Goal: Information Seeking & Learning: Find specific fact

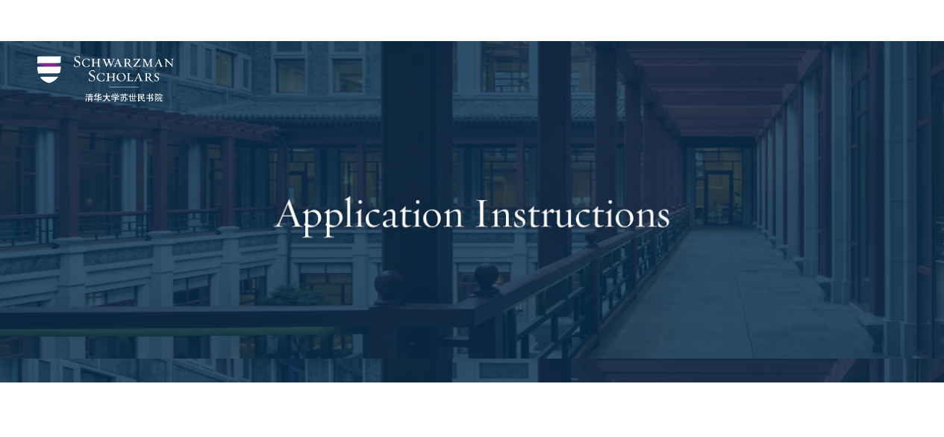
scroll to position [692, 0]
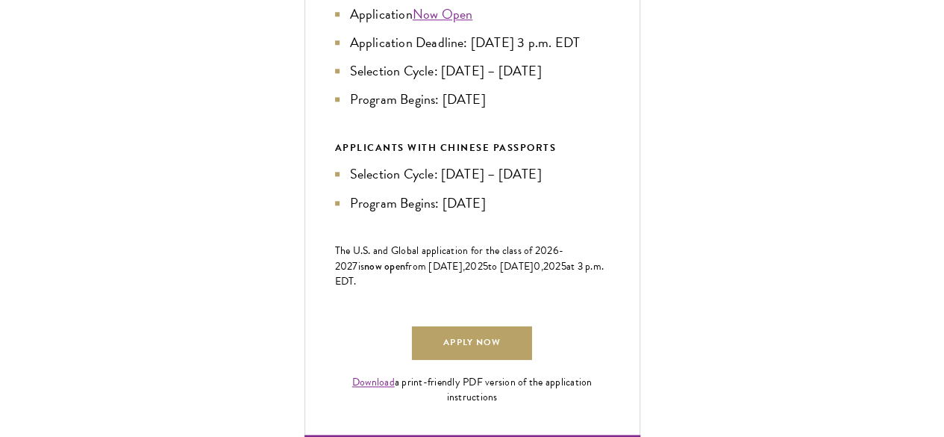
scroll to position [841, 0]
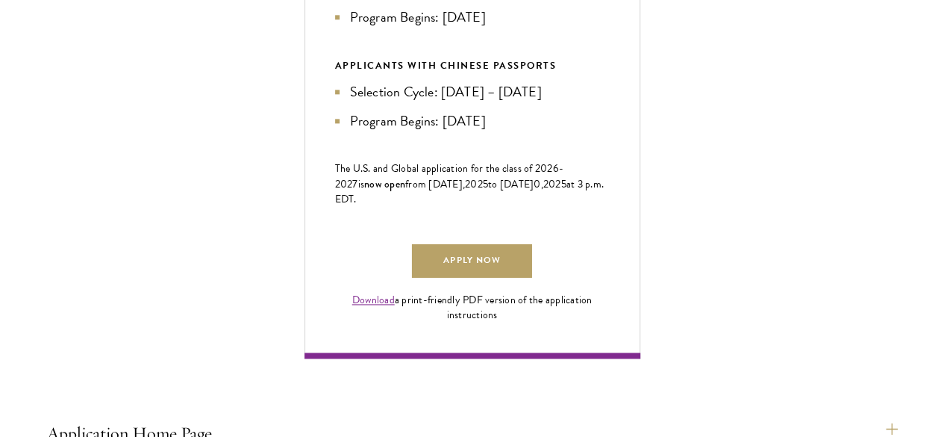
scroll to position [916, 0]
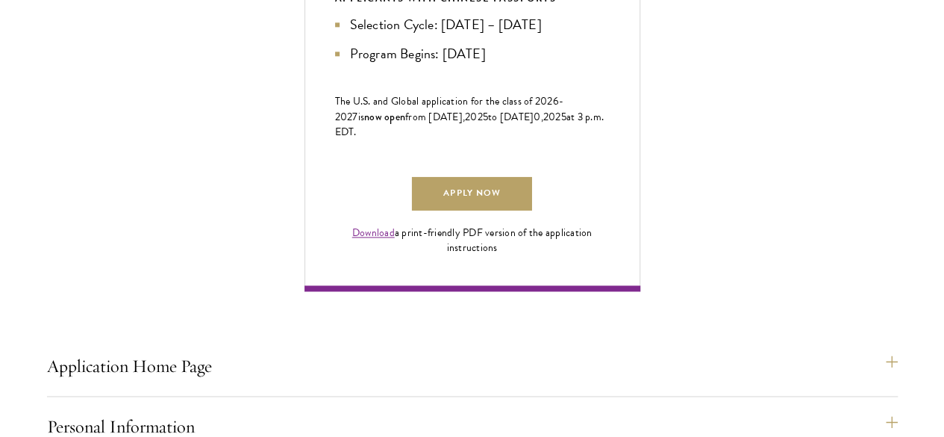
scroll to position [990, 0]
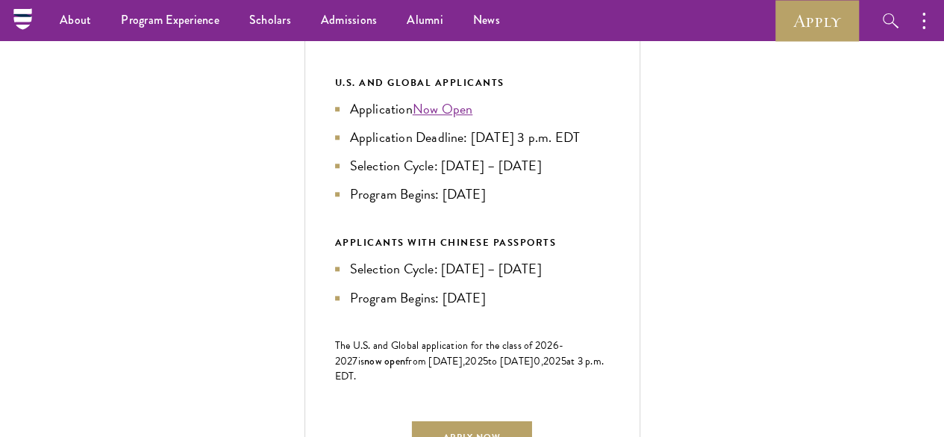
scroll to position [692, 0]
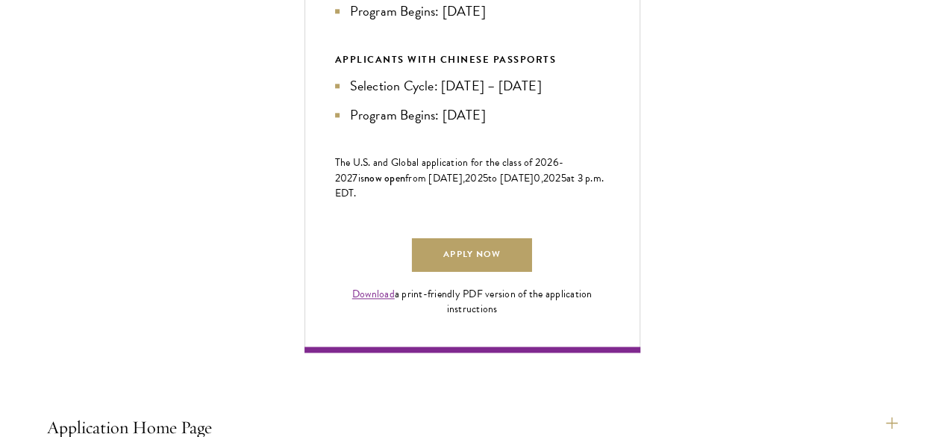
scroll to position [916, 0]
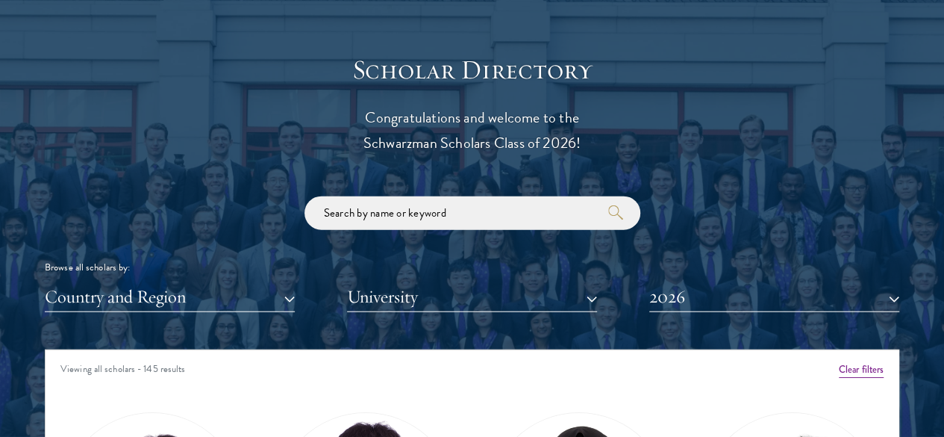
scroll to position [1642, 0]
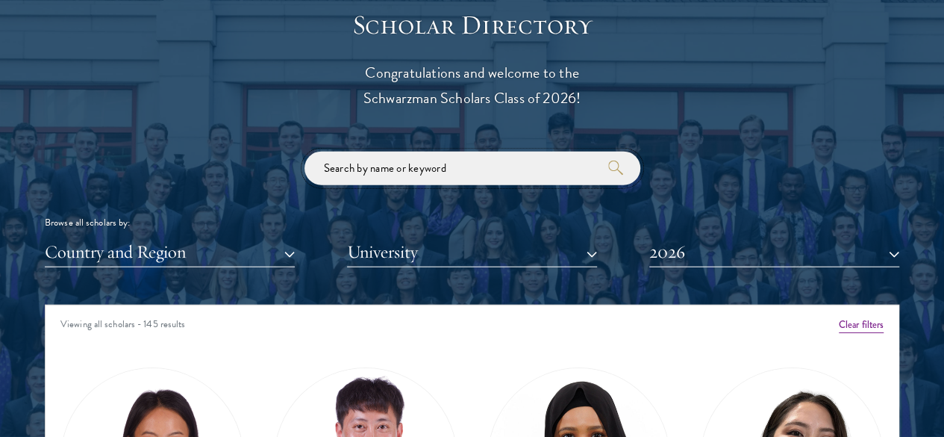
click at [404, 151] on input "search" at bounding box center [472, 168] width 336 height 34
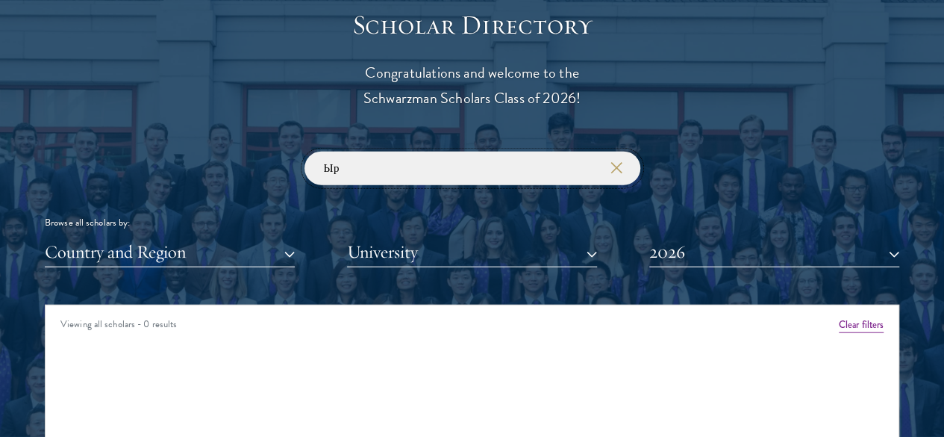
type input "Ы"
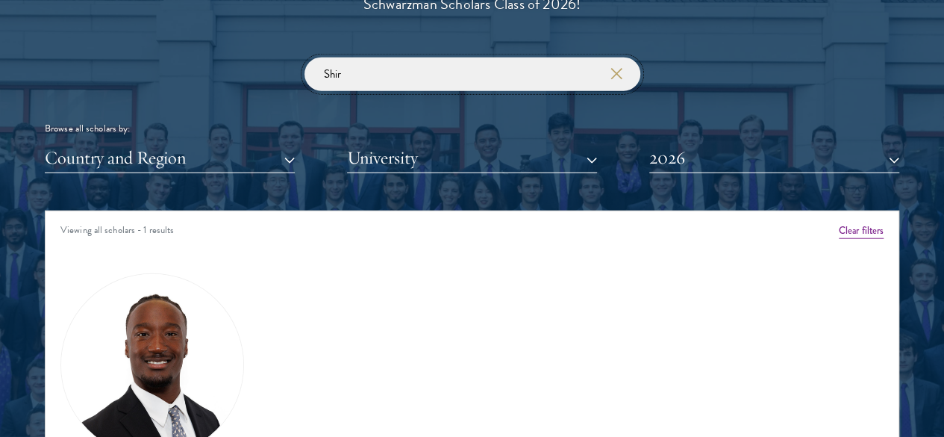
scroll to position [1737, 0]
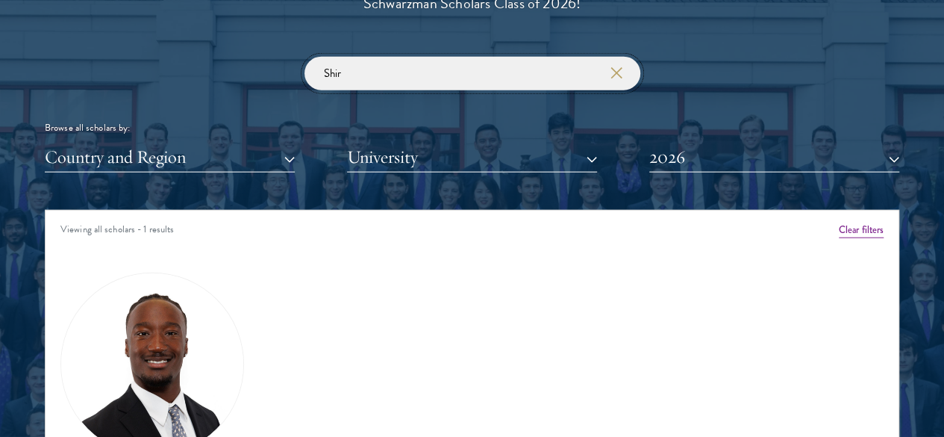
click at [362, 57] on input "Shir" at bounding box center [472, 74] width 336 height 34
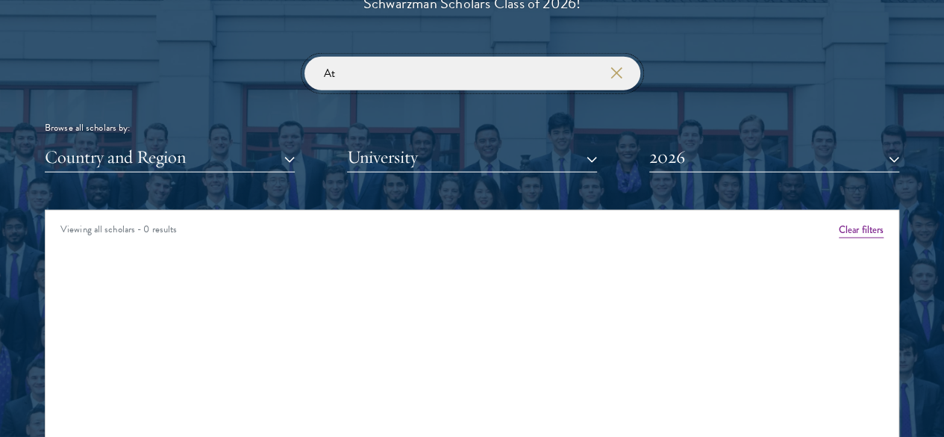
type input "A"
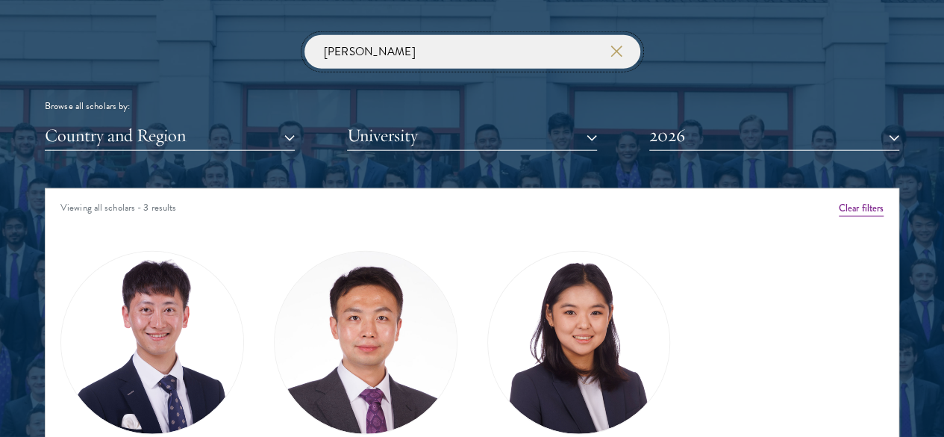
scroll to position [1760, 0]
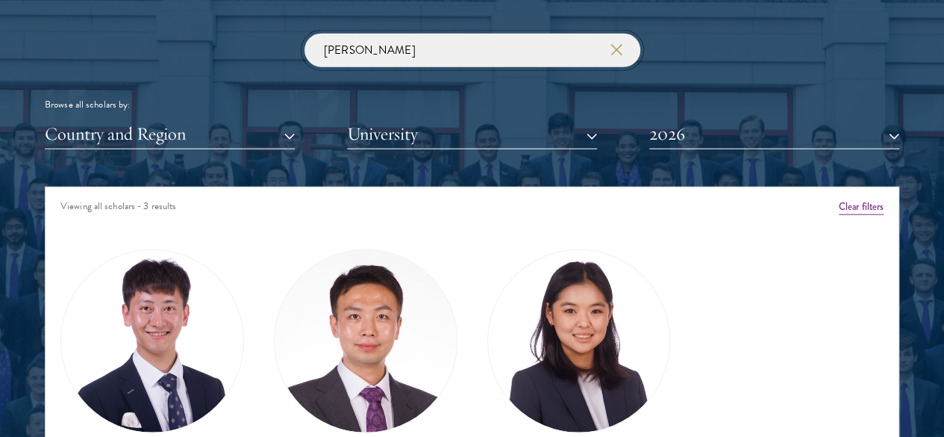
click at [388, 34] on input "Jin" at bounding box center [472, 51] width 336 height 34
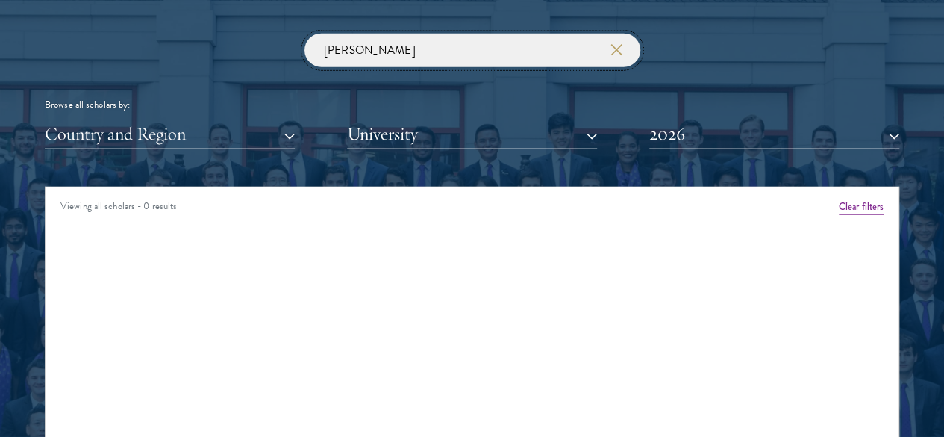
click at [419, 34] on input "Mollie" at bounding box center [472, 51] width 336 height 34
type input "T"
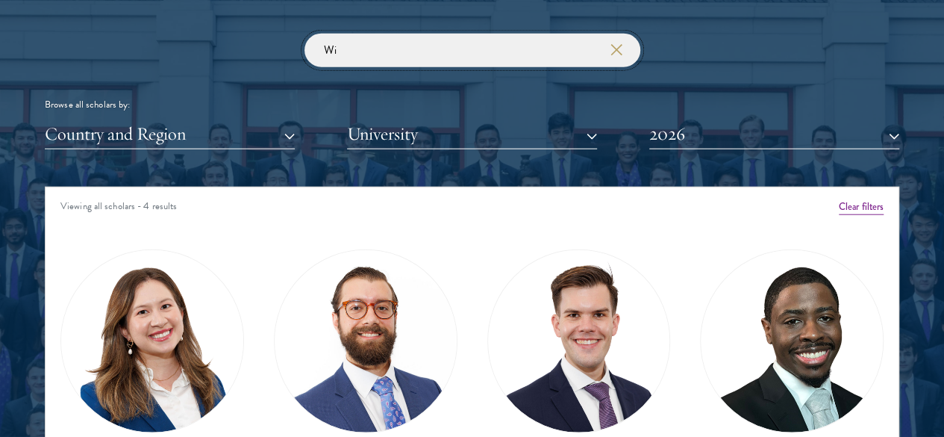
type input "W"
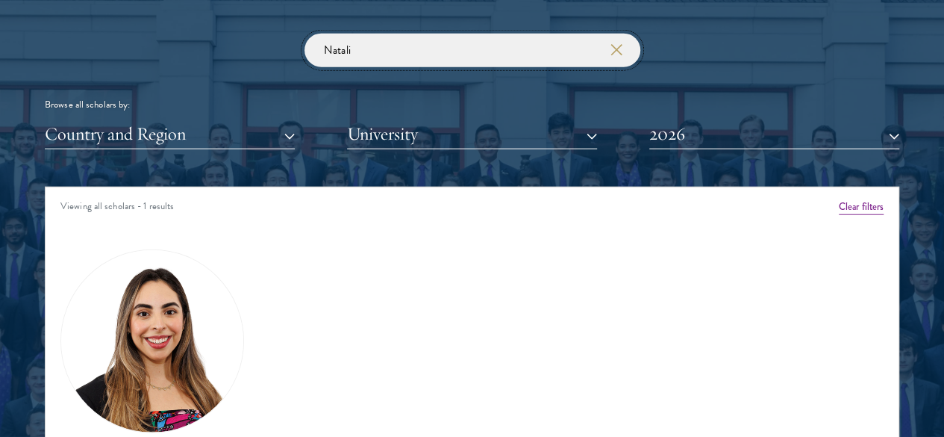
click at [366, 34] on input "Natali" at bounding box center [472, 51] width 336 height 34
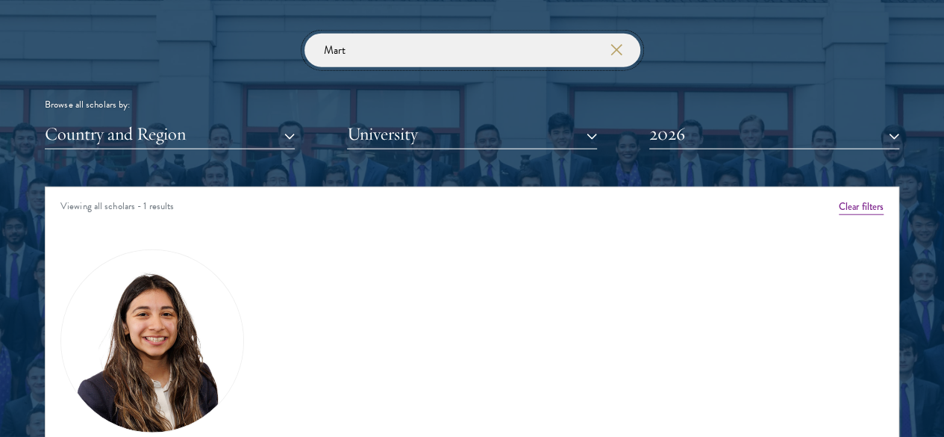
click at [358, 34] on input "Mart" at bounding box center [472, 51] width 336 height 34
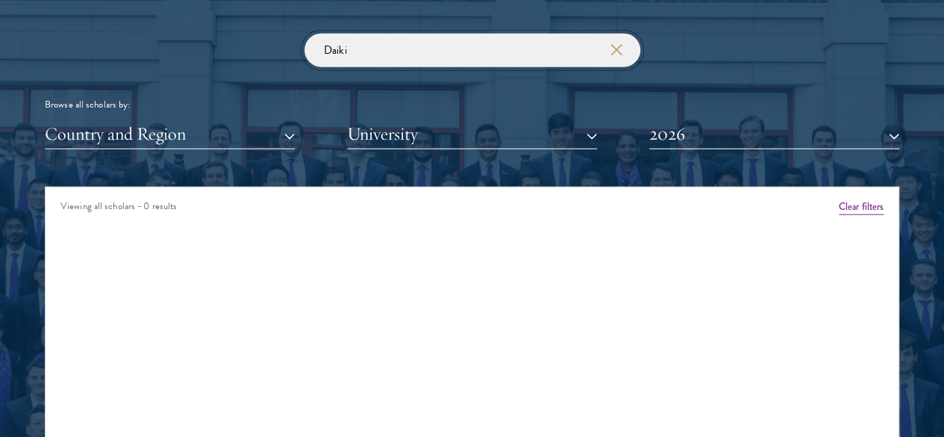
click at [364, 34] on input "Daiki" at bounding box center [472, 51] width 336 height 34
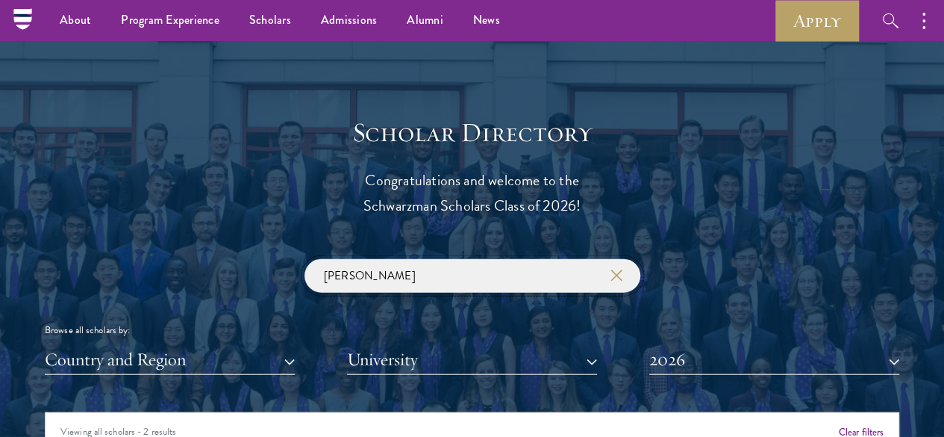
scroll to position [1528, 0]
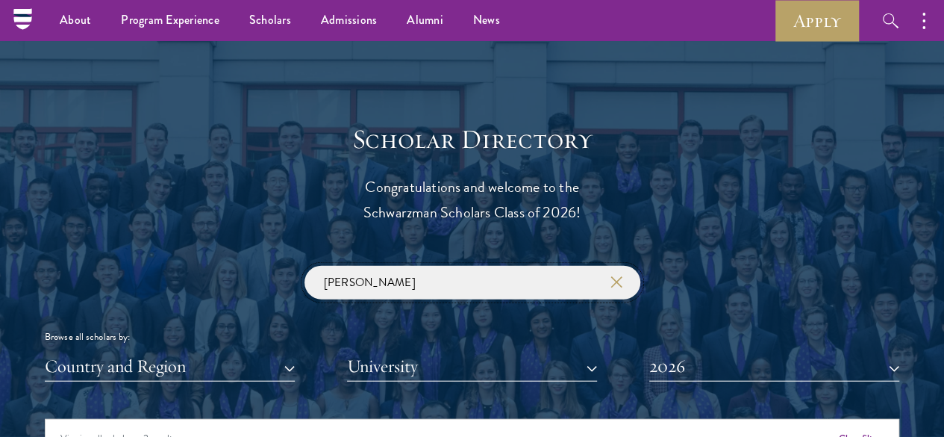
click at [430, 266] on input "Angelo" at bounding box center [472, 283] width 336 height 34
type input "Ф"
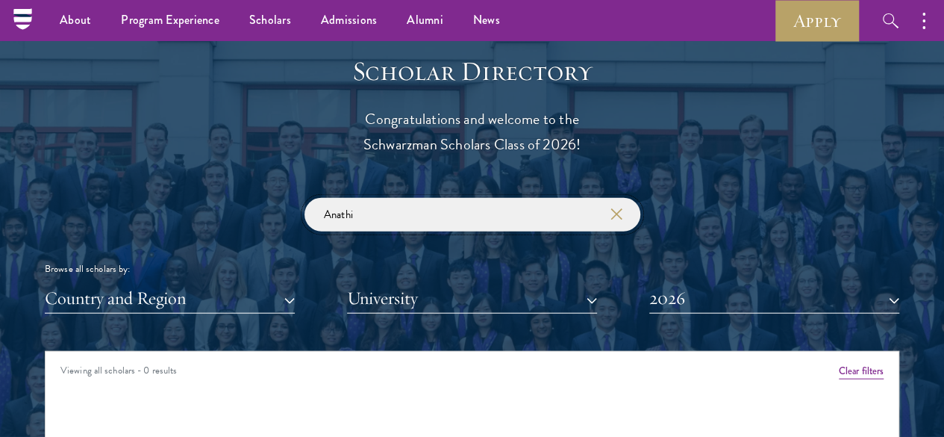
scroll to position [1593, 0]
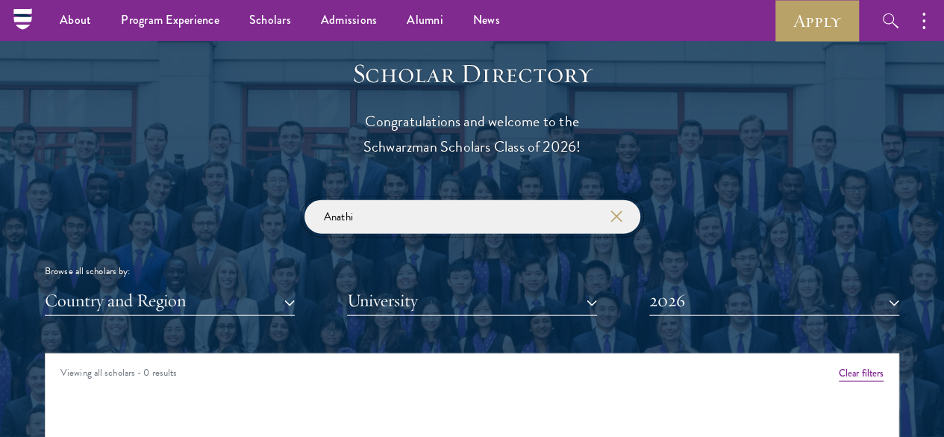
click at [385, 200] on input "Anathi" at bounding box center [472, 217] width 336 height 34
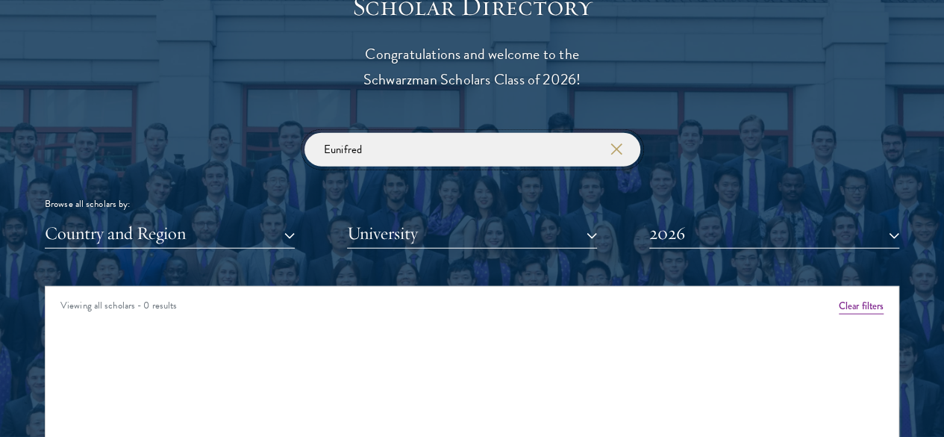
scroll to position [1721, 0]
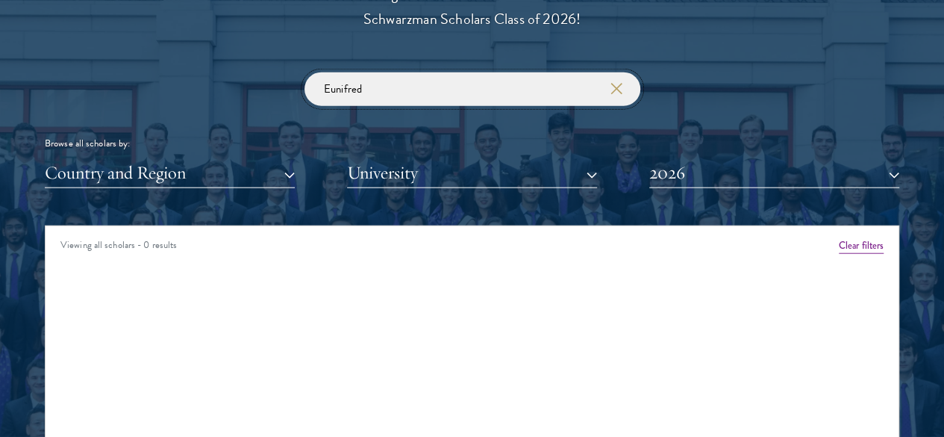
click at [376, 72] on input "Eunifred" at bounding box center [472, 89] width 336 height 34
click at [383, 72] on input "Juan" at bounding box center [472, 89] width 336 height 34
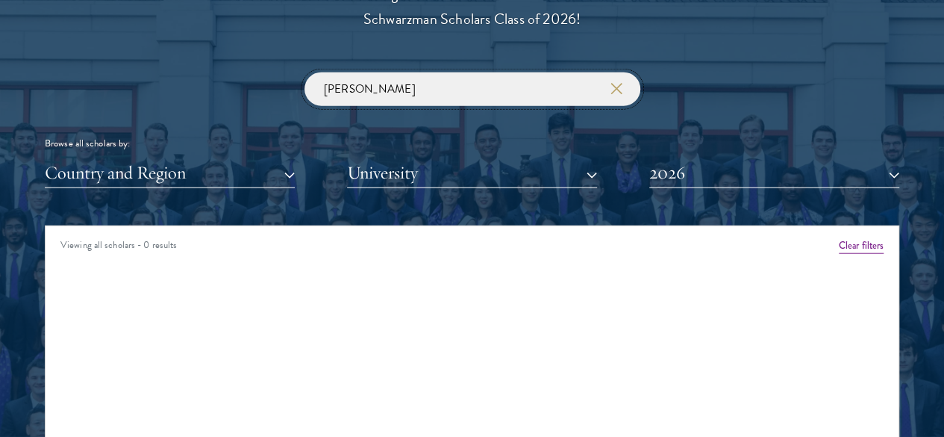
click at [383, 72] on input "Juan" at bounding box center [472, 89] width 336 height 34
click at [378, 72] on input "Kim" at bounding box center [472, 89] width 336 height 34
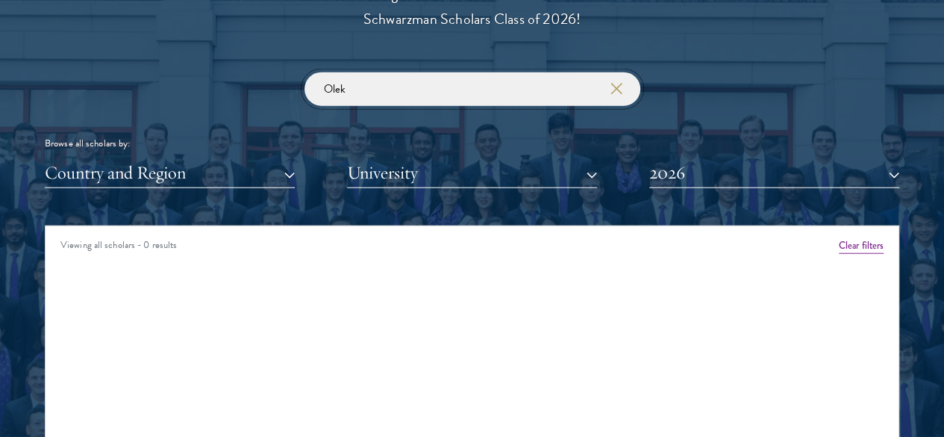
click at [359, 72] on input "Olek" at bounding box center [472, 89] width 336 height 34
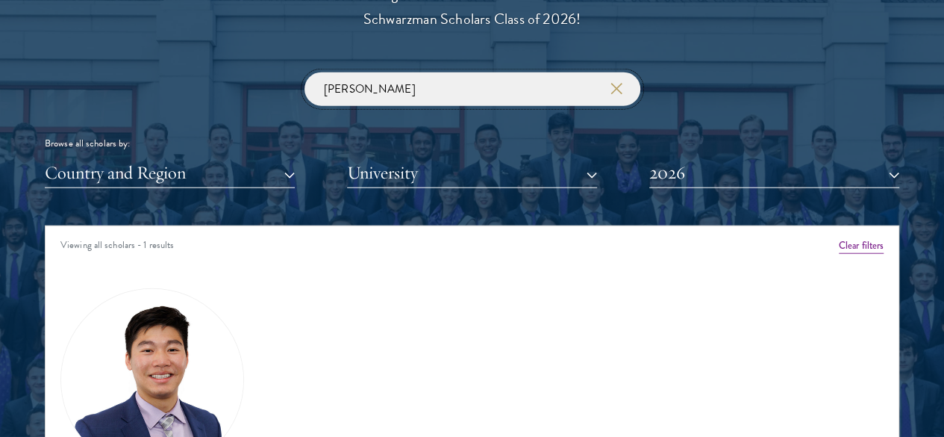
click at [366, 72] on input "James" at bounding box center [472, 89] width 336 height 34
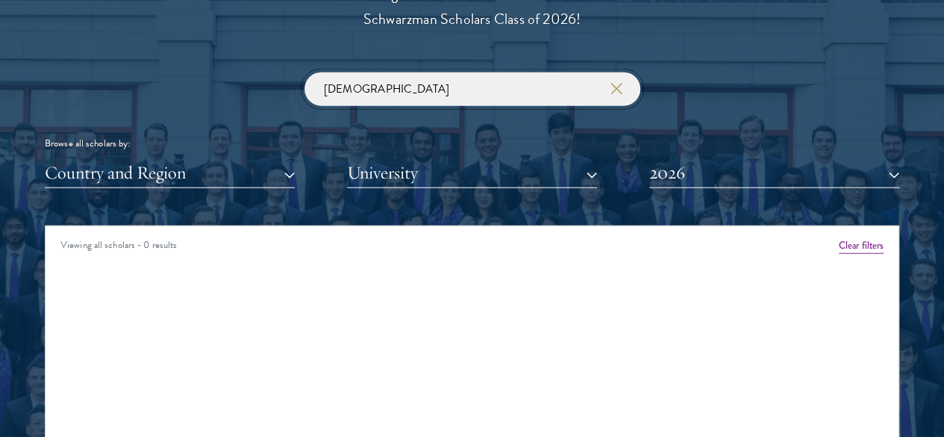
click at [384, 72] on input "Sunan" at bounding box center [472, 89] width 336 height 34
click at [369, 72] on input "Lance" at bounding box center [472, 89] width 336 height 34
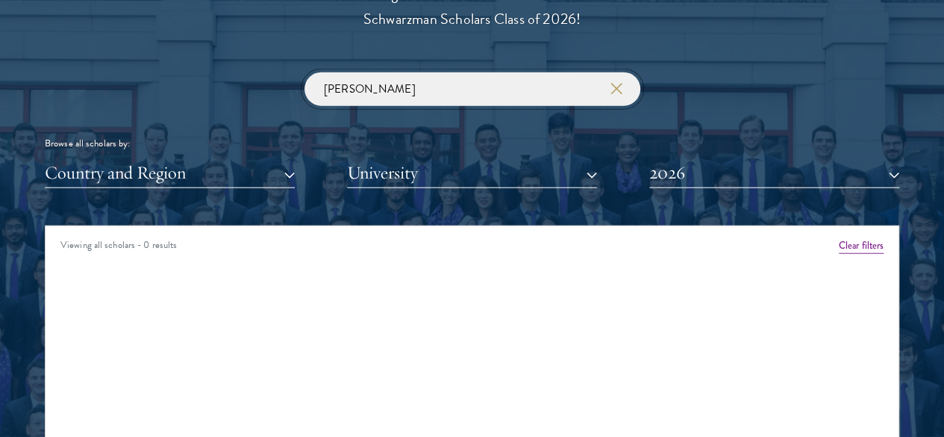
click at [369, 72] on input "Lance" at bounding box center [472, 89] width 336 height 34
click at [357, 72] on input "Kasei" at bounding box center [472, 89] width 336 height 34
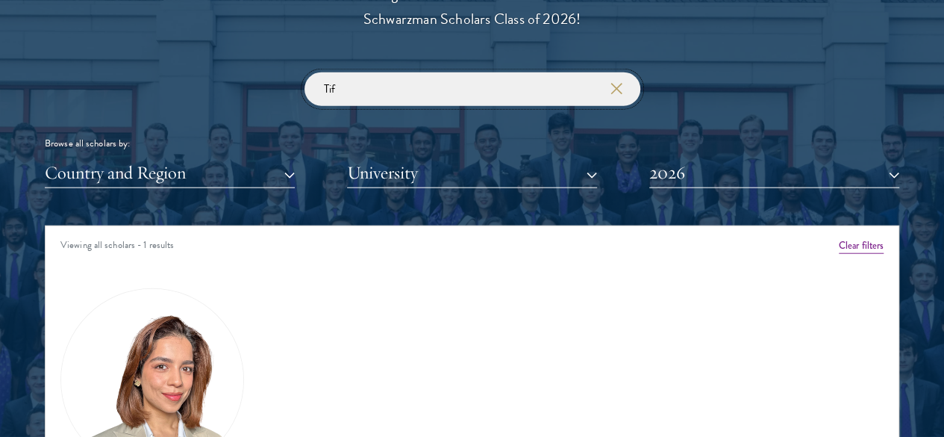
click at [361, 72] on input "Tif" at bounding box center [472, 89] width 336 height 34
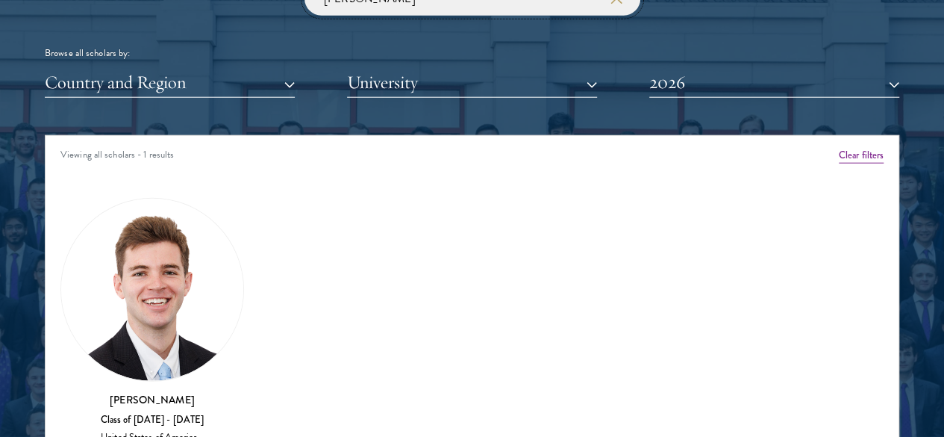
scroll to position [1813, 0]
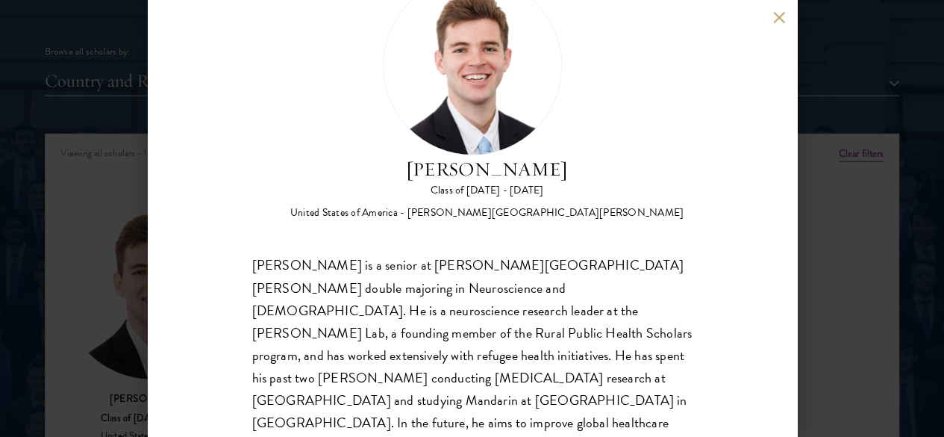
scroll to position [87, 0]
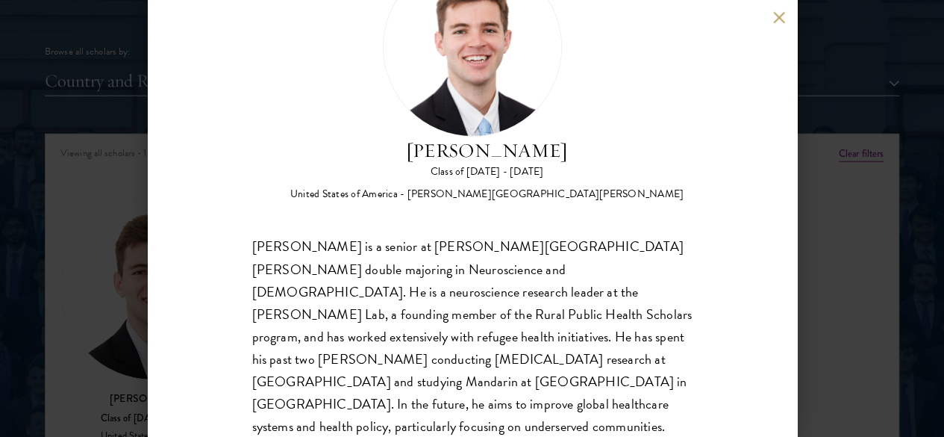
click at [116, 210] on div "Zach Valentine Class of 2025 - 2026 United States of America - Brigham Young Un…" at bounding box center [472, 218] width 944 height 437
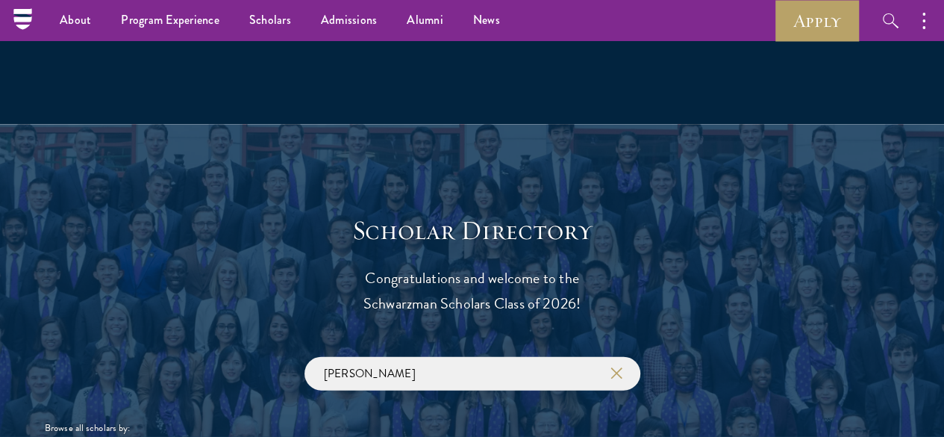
scroll to position [1419, 0]
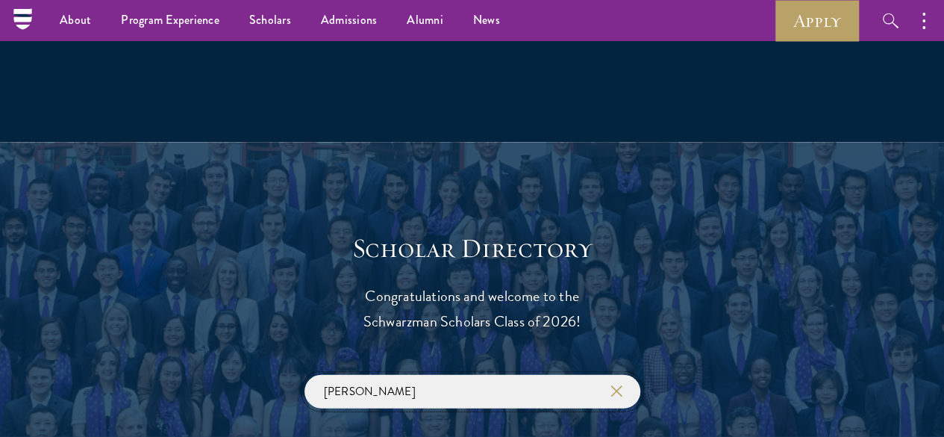
click at [381, 375] on input "Zach" at bounding box center [472, 392] width 336 height 34
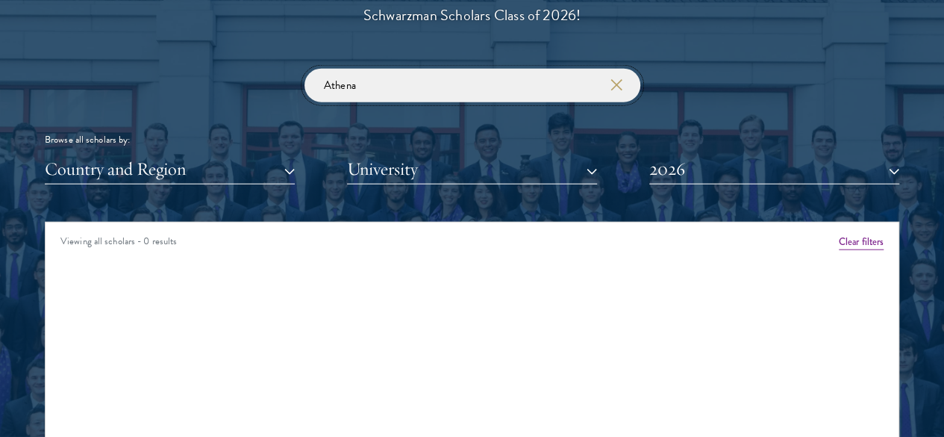
scroll to position [1734, 0]
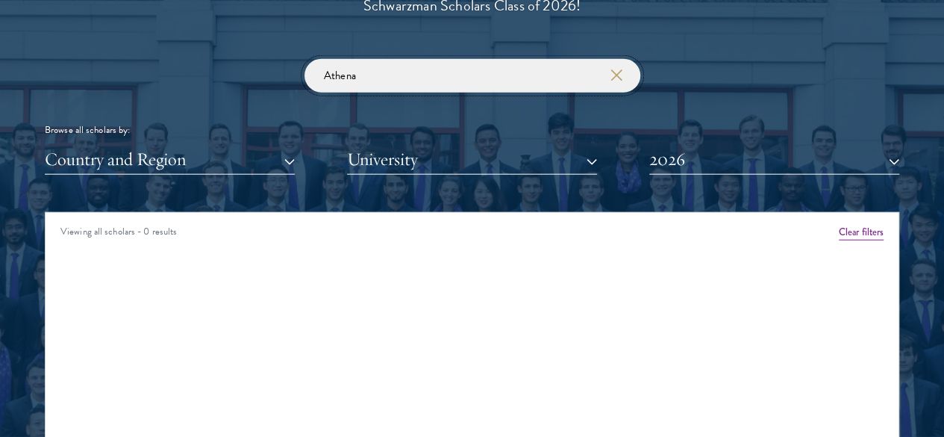
click at [382, 59] on input "Athena" at bounding box center [472, 76] width 336 height 34
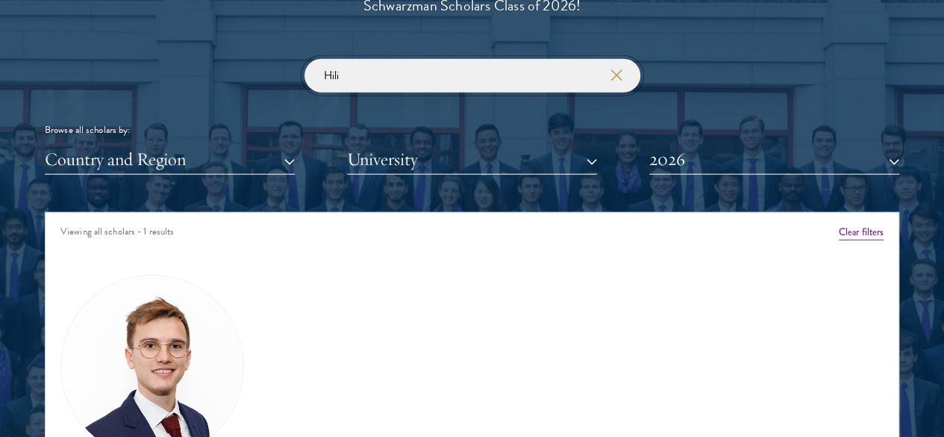
click at [346, 59] on input "Hili" at bounding box center [472, 76] width 336 height 34
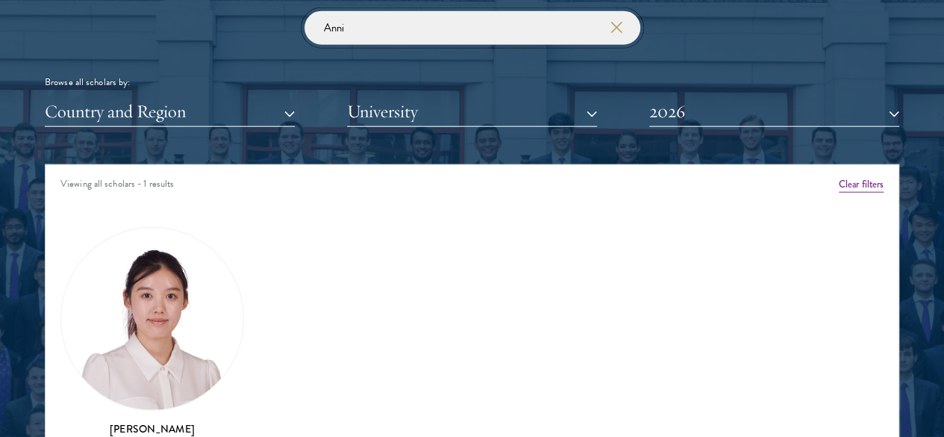
scroll to position [1784, 0]
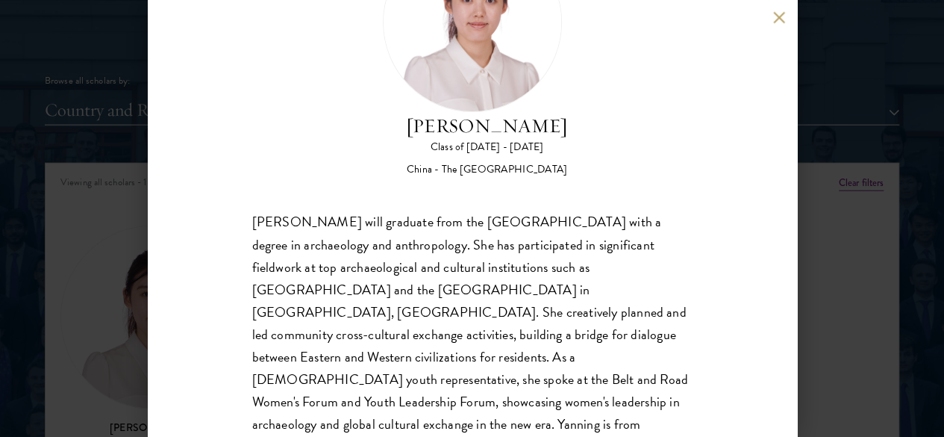
scroll to position [69, 0]
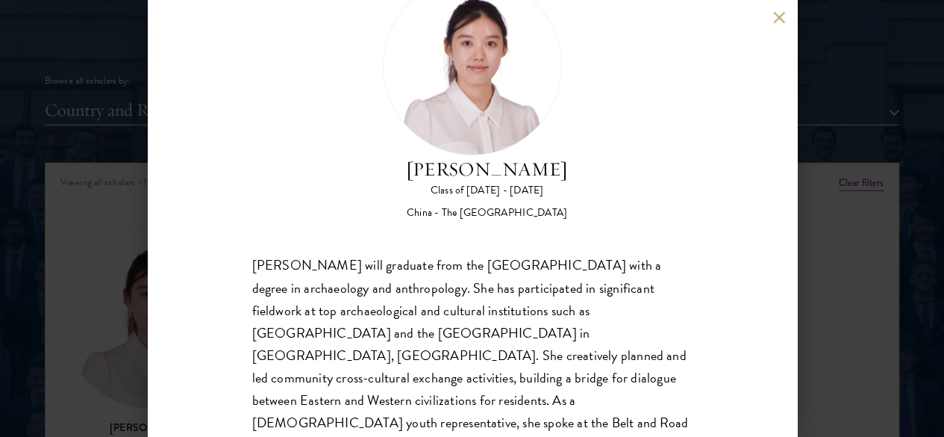
click at [105, 337] on div "Yanning Liu Class of 2025 - 2026 China - The University of Manchester Yanning L…" at bounding box center [472, 218] width 944 height 437
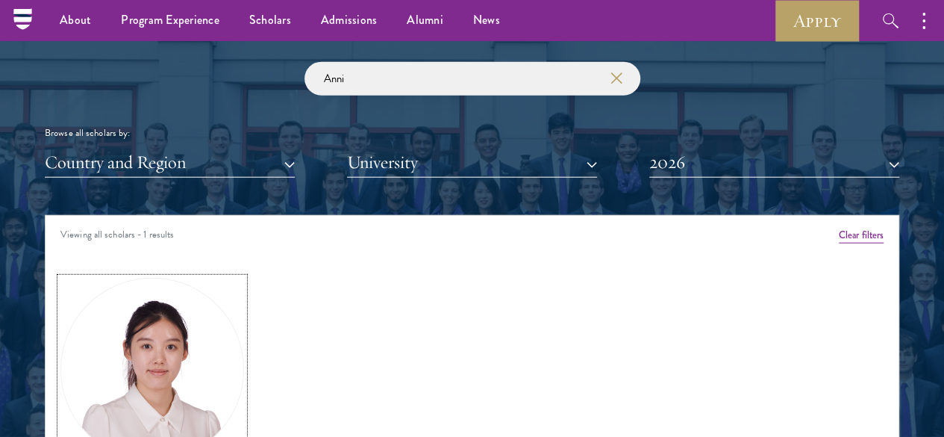
scroll to position [1730, 0]
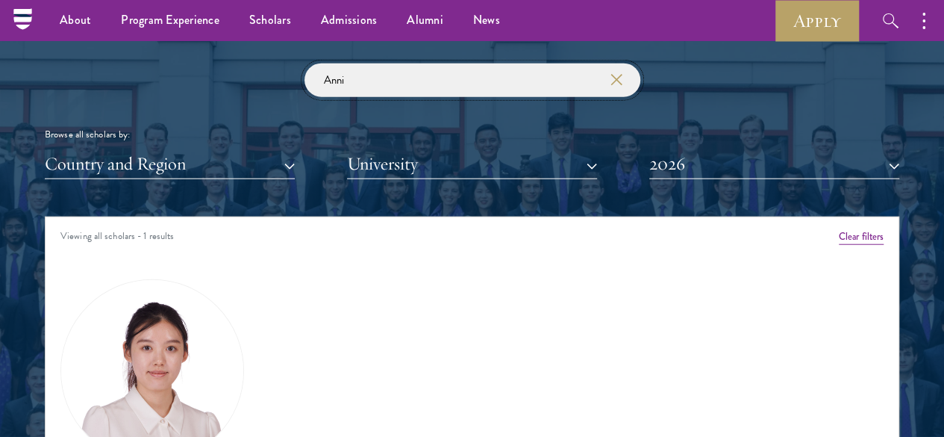
click at [375, 63] on input "Anni" at bounding box center [472, 80] width 336 height 34
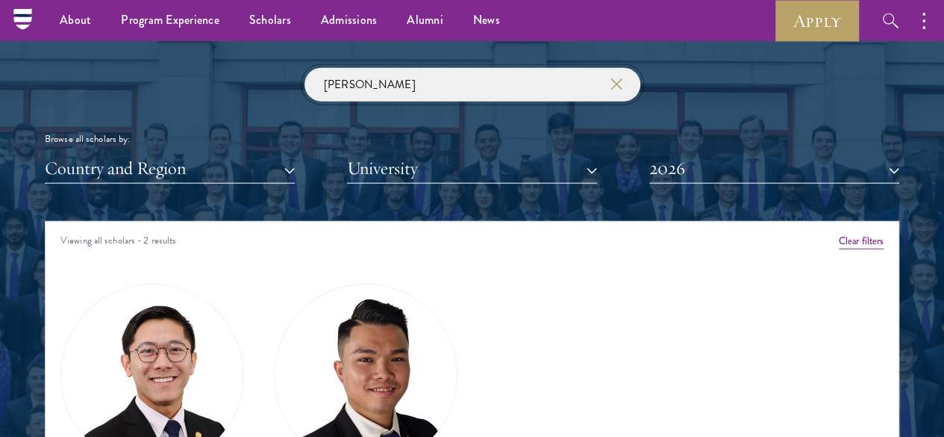
scroll to position [1695, 0]
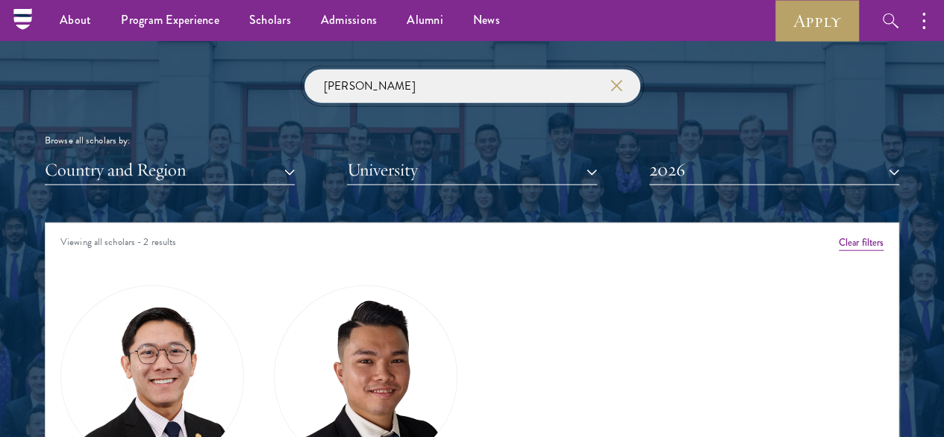
scroll to position [1625, 0]
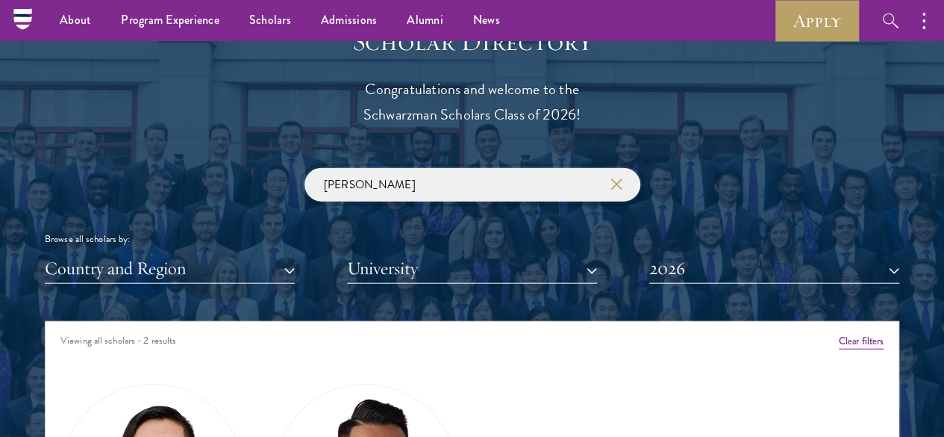
click at [400, 168] on input "Nguyen" at bounding box center [472, 185] width 336 height 34
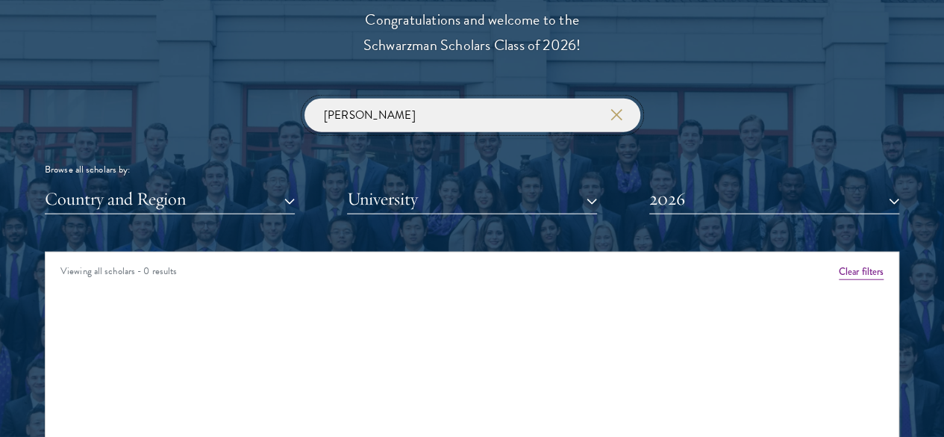
scroll to position [1695, 0]
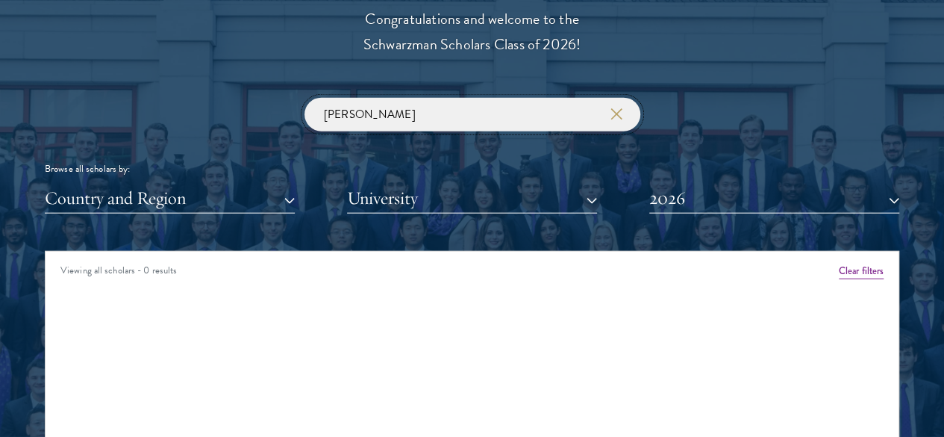
click at [374, 98] on input "Stefan" at bounding box center [472, 115] width 336 height 34
click at [372, 98] on input "Kendal" at bounding box center [472, 115] width 336 height 34
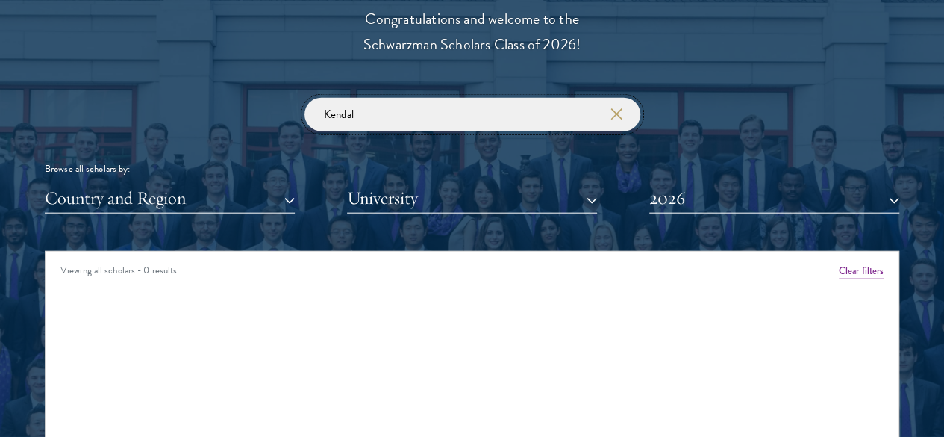
click at [372, 98] on input "Kendal" at bounding box center [472, 115] width 336 height 34
click at [368, 98] on input "Pauli" at bounding box center [472, 115] width 336 height 34
click at [366, 98] on input "Mikhai" at bounding box center [472, 115] width 336 height 34
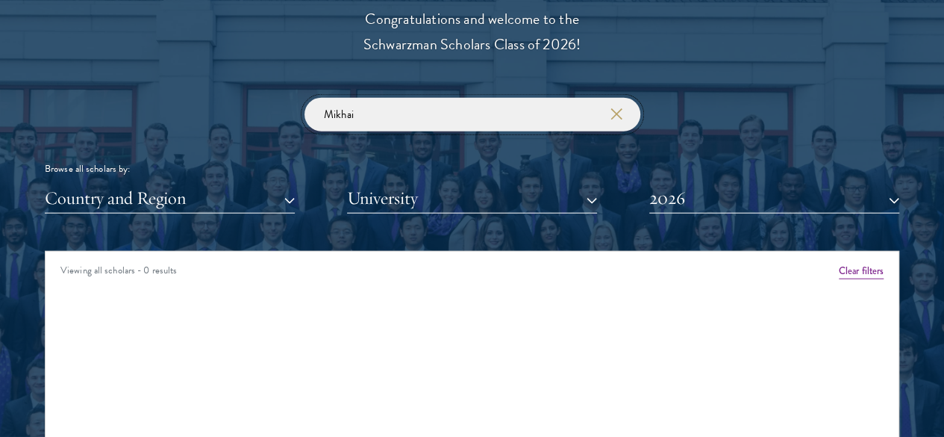
click at [366, 98] on input "Mikhai" at bounding box center [472, 115] width 336 height 34
type input "H"
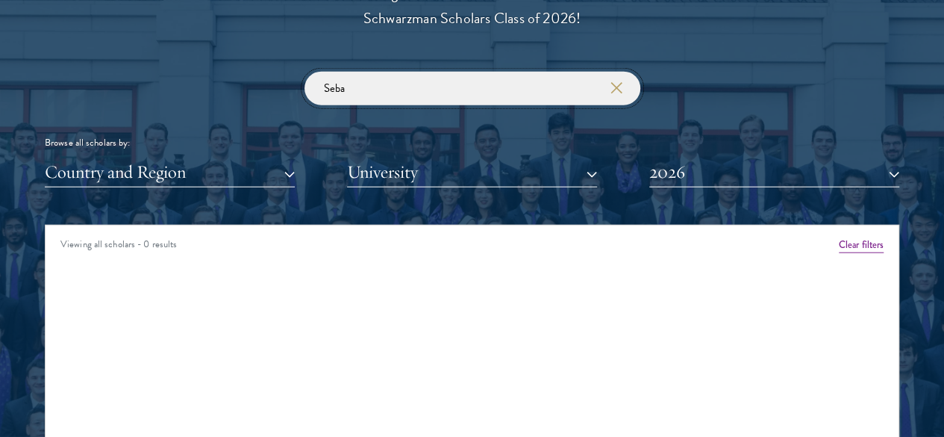
scroll to position [1722, 0]
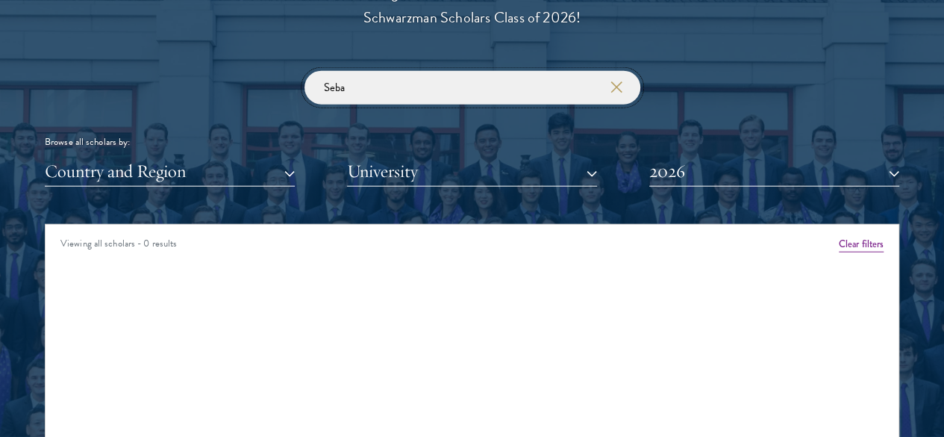
click at [361, 71] on input "Seba" at bounding box center [472, 88] width 336 height 34
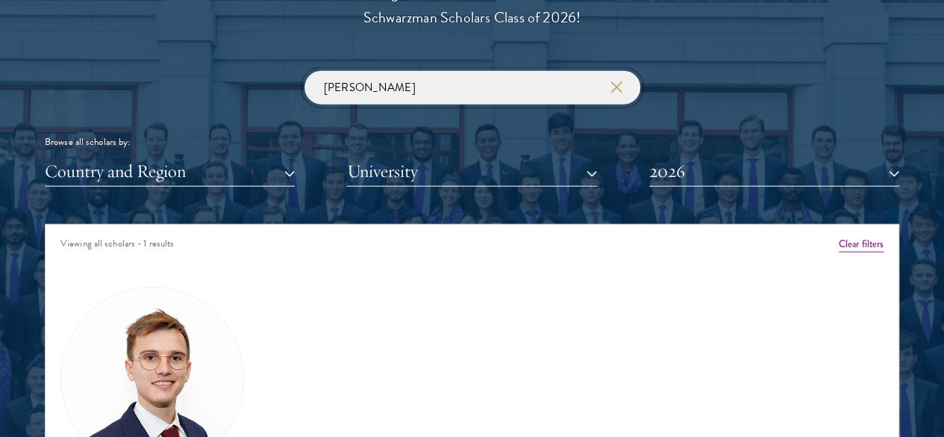
click at [351, 75] on input "Alex" at bounding box center [472, 88] width 336 height 34
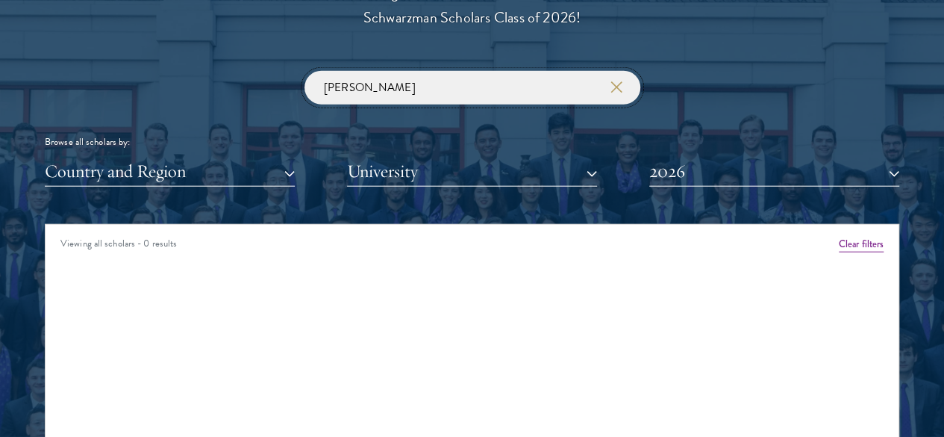
click at [367, 71] on input "Natasha" at bounding box center [472, 88] width 336 height 34
type input "Venck"
